Goal: Task Accomplishment & Management: Use online tool/utility

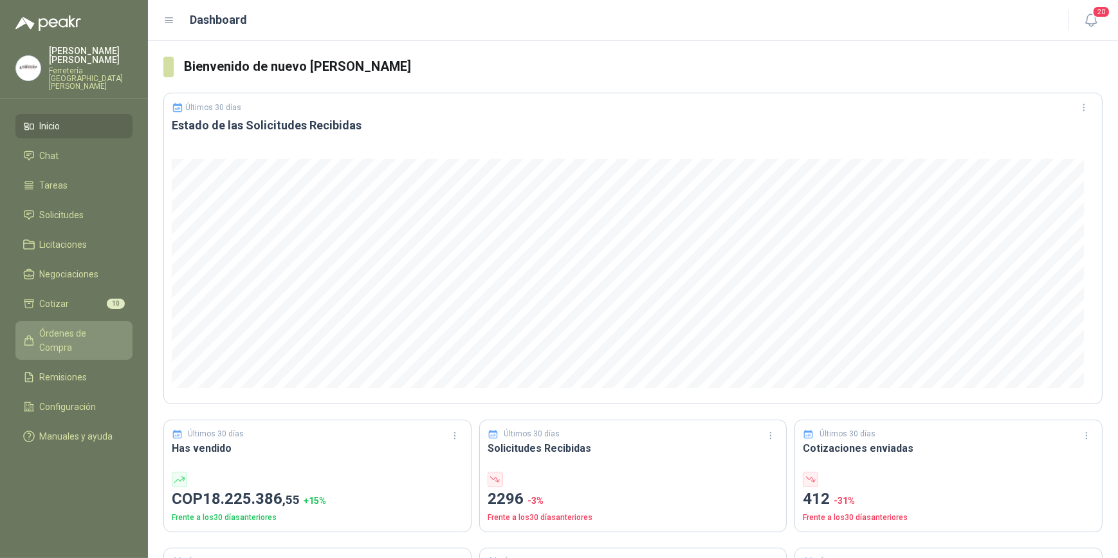
click at [73, 326] on span "Órdenes de Compra" at bounding box center [80, 340] width 80 height 28
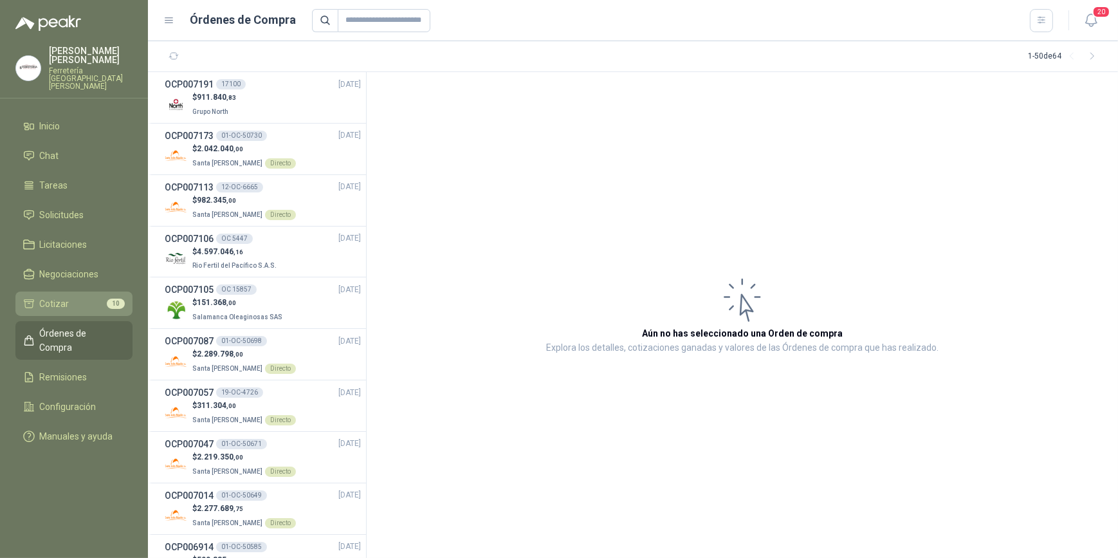
click at [64, 297] on span "Cotizar" at bounding box center [55, 304] width 30 height 14
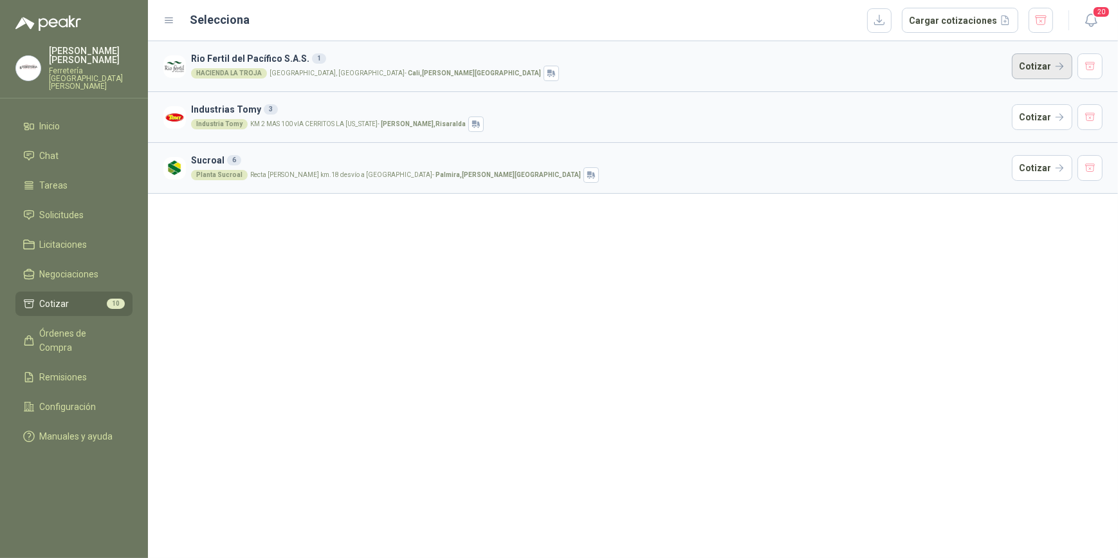
click at [1042, 70] on button "Cotizar" at bounding box center [1042, 66] width 60 height 26
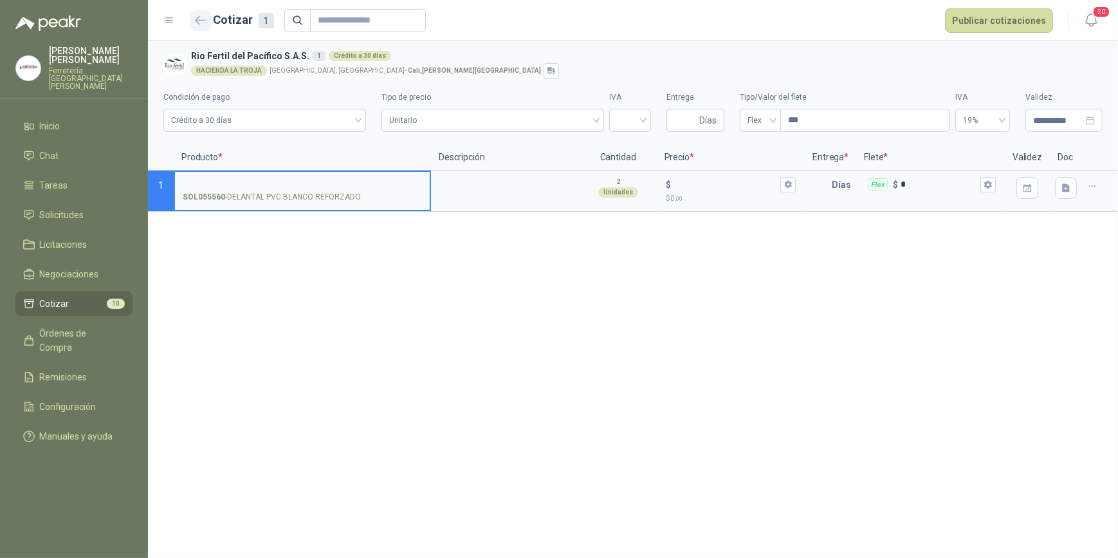
click at [196, 19] on icon "button" at bounding box center [201, 20] width 10 height 8
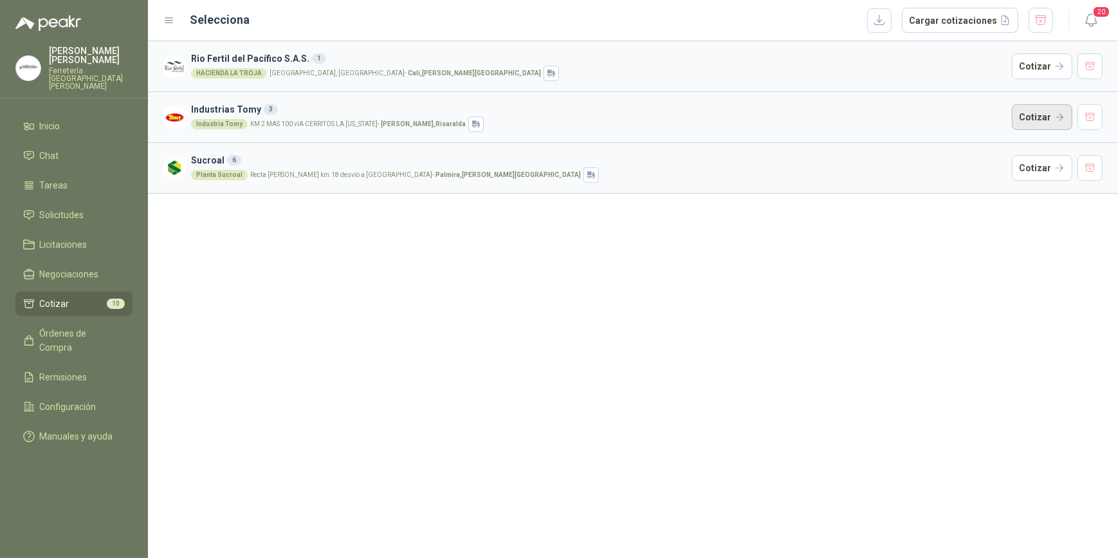
click at [1047, 118] on button "Cotizar" at bounding box center [1042, 117] width 60 height 26
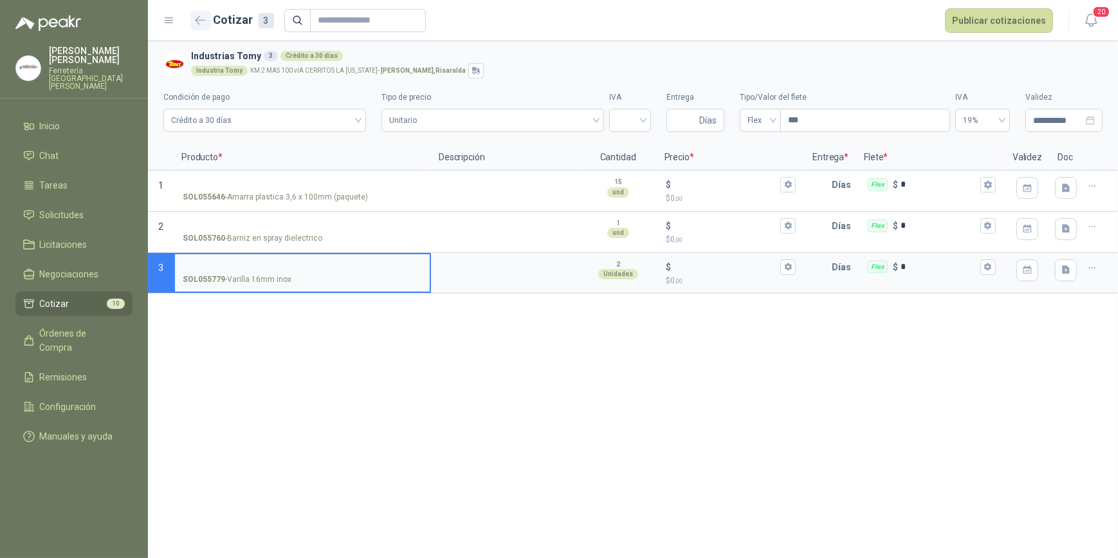
click at [199, 21] on icon "button" at bounding box center [200, 20] width 11 height 10
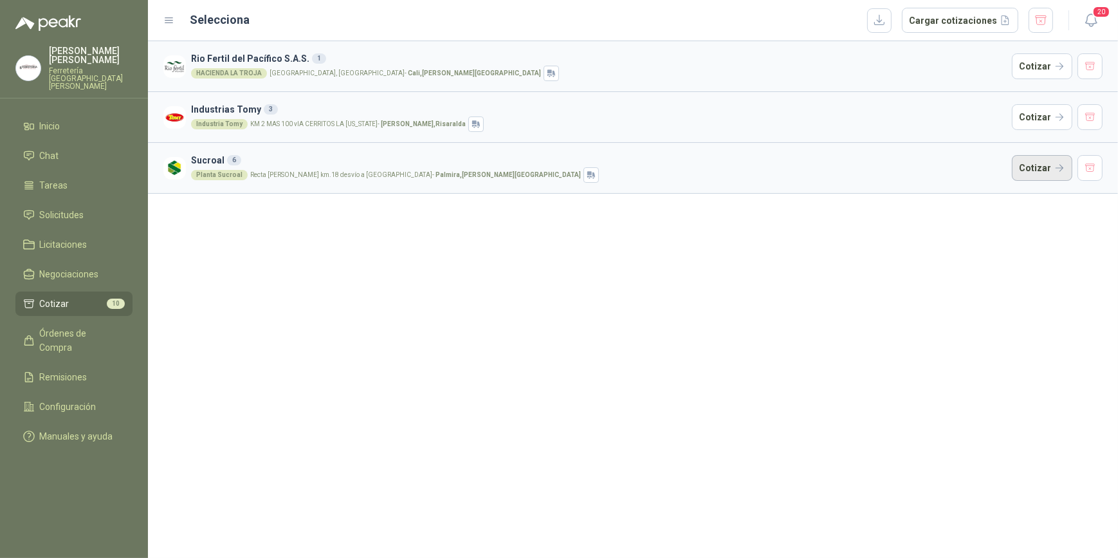
click at [1037, 167] on button "Cotizar" at bounding box center [1042, 168] width 60 height 26
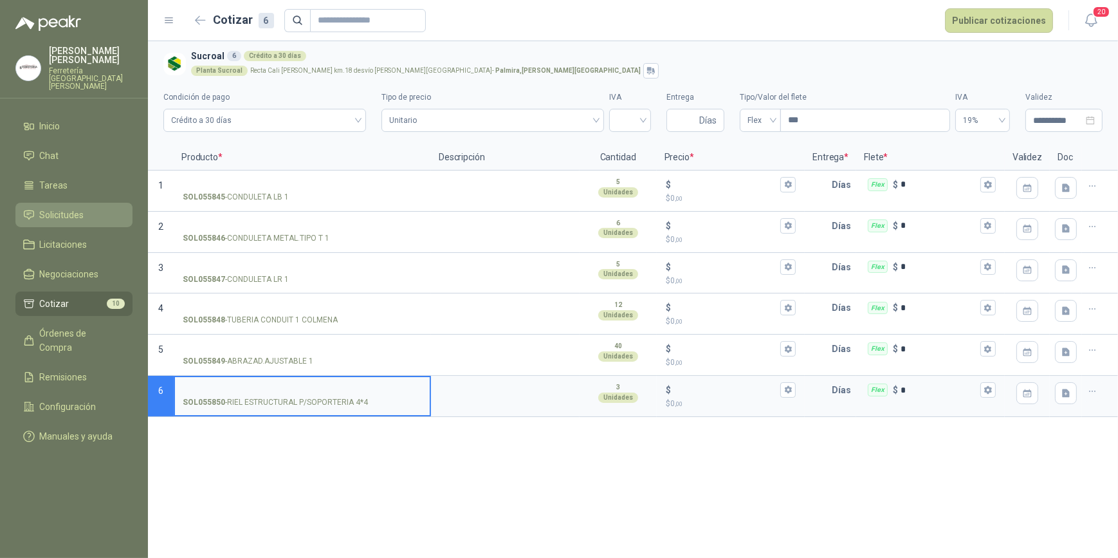
click at [55, 208] on span "Solicitudes" at bounding box center [62, 215] width 44 height 14
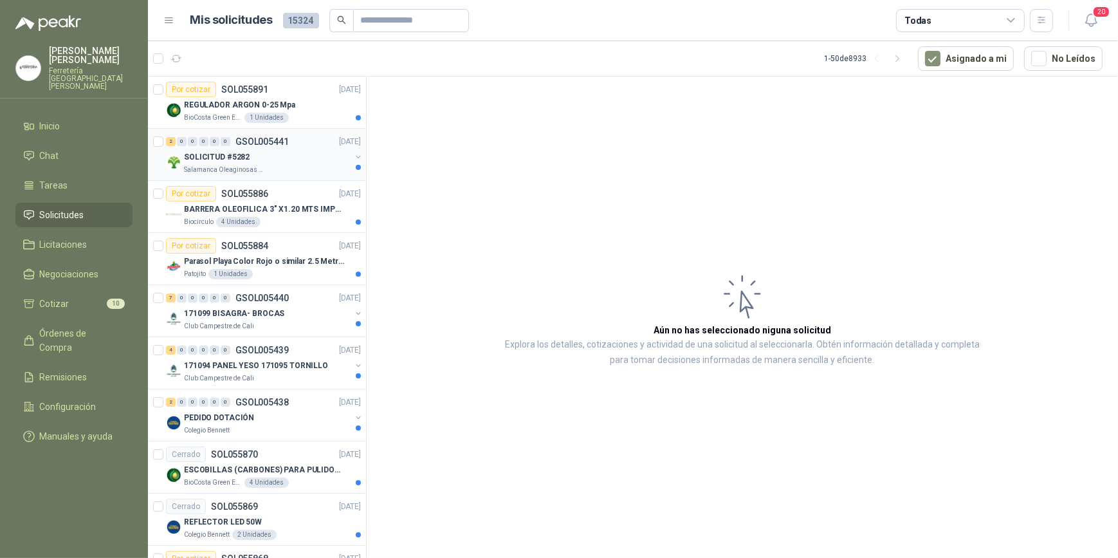
click at [232, 163] on div "SOLICITUD #5282" at bounding box center [267, 156] width 167 height 15
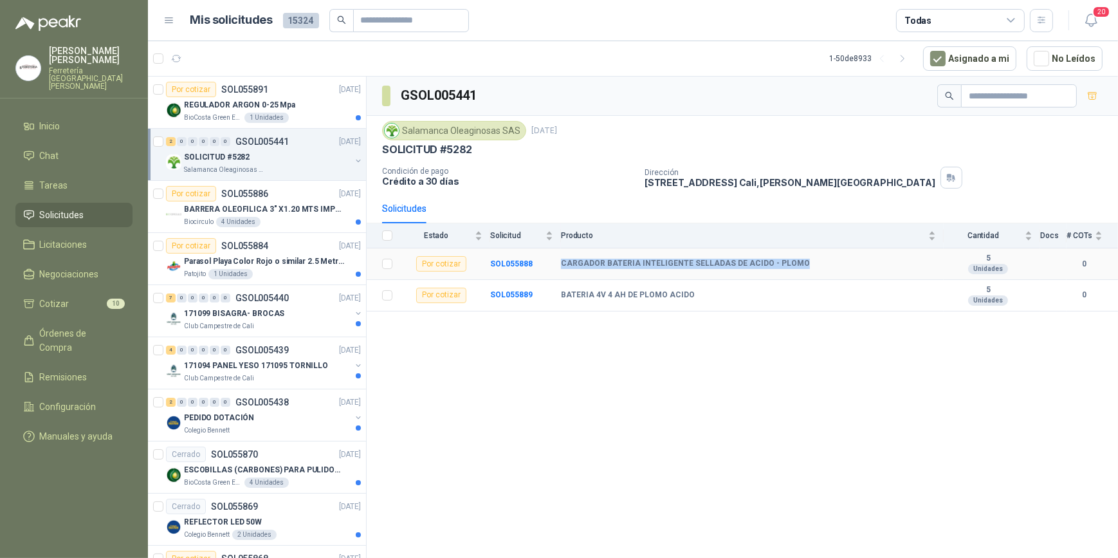
drag, startPoint x: 557, startPoint y: 261, endPoint x: 797, endPoint y: 272, distance: 240.3
click at [797, 272] on tr "Por cotizar SOL055888 CARGADOR BATERIA INTELIGENTE SELLADAS DE ACIDO - PLOMO 5 …" at bounding box center [743, 264] width 752 height 32
drag, startPoint x: 797, startPoint y: 272, endPoint x: 753, endPoint y: 257, distance: 46.8
copy tr "CARGADOR BATERIA INTELIGENTE SELLADAS DE ACIDO - PLOMO"
drag, startPoint x: 560, startPoint y: 293, endPoint x: 692, endPoint y: 302, distance: 131.5
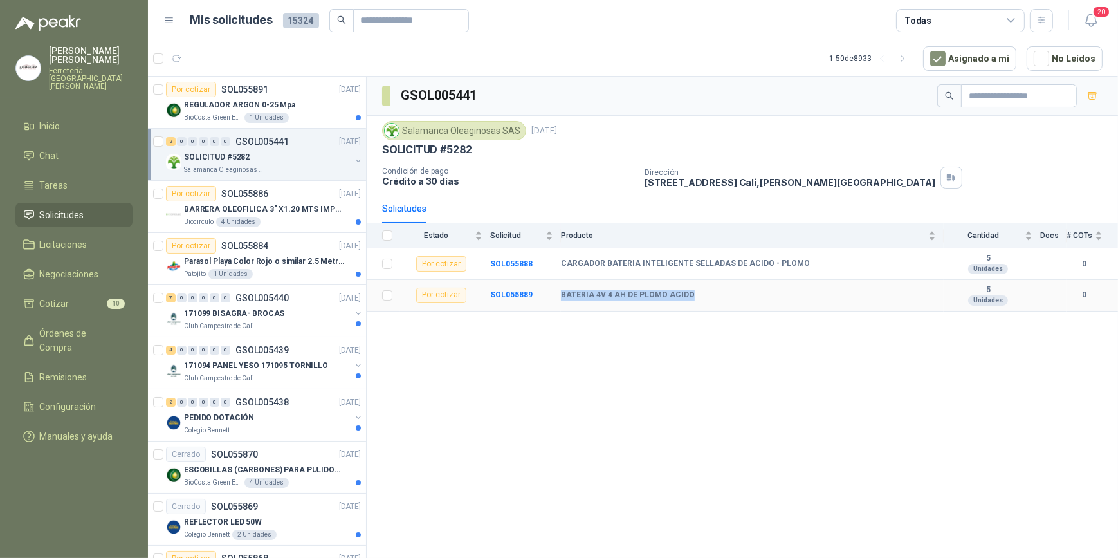
click at [691, 302] on td "BATERIA 4V 4 AH DE PLOMO ACIDO" at bounding box center [752, 296] width 383 height 32
drag, startPoint x: 692, startPoint y: 302, endPoint x: 645, endPoint y: 297, distance: 46.6
copy b "BATERIA 4V 4 AH DE PLOMO ACIDO"
